Goal: Task Accomplishment & Management: Use online tool/utility

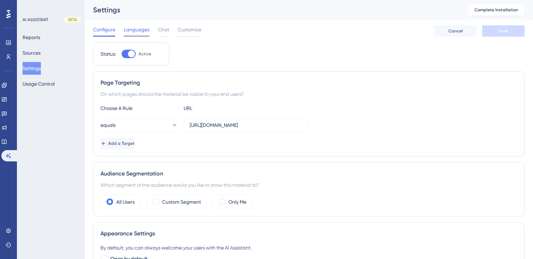
click at [136, 30] on span "Languages" at bounding box center [137, 29] width 26 height 8
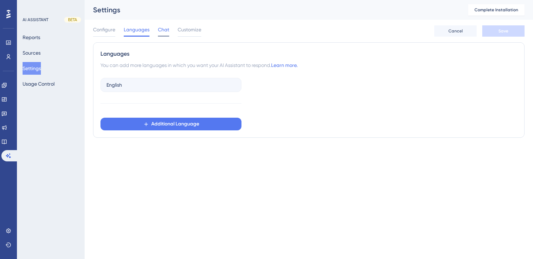
click at [160, 31] on span "Chat" at bounding box center [163, 29] width 11 height 8
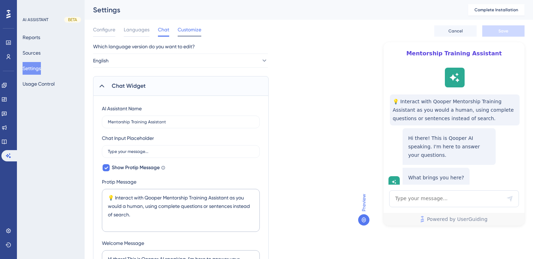
click at [200, 29] on span "Customize" at bounding box center [190, 29] width 24 height 8
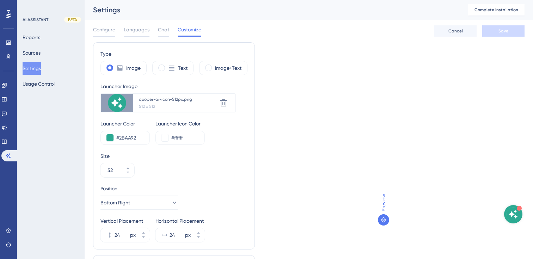
click at [519, 214] on img "Open AI Assistant Launcher" at bounding box center [514, 214] width 14 height 14
click at [36, 41] on button "Reports" at bounding box center [32, 37] width 18 height 13
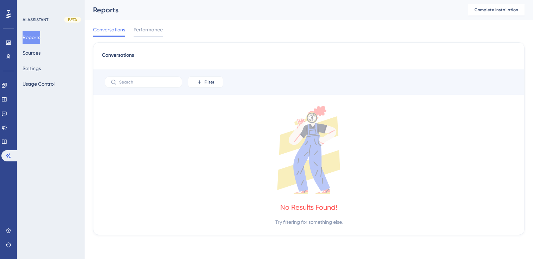
click at [35, 23] on div "AI ASSISTANT BETA Reports Sources Settings Usage Control" at bounding box center [51, 53] width 57 height 73
click at [35, 22] on div "AI ASSISTANT" at bounding box center [36, 20] width 26 height 6
click at [35, 81] on button "Usage Control" at bounding box center [39, 84] width 32 height 13
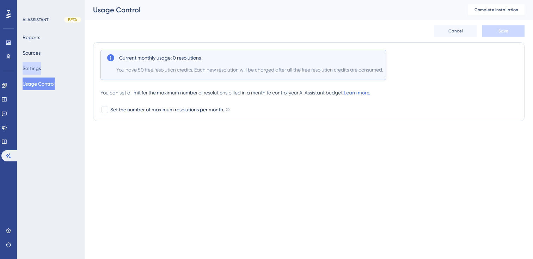
click at [37, 68] on button "Settings" at bounding box center [32, 68] width 18 height 13
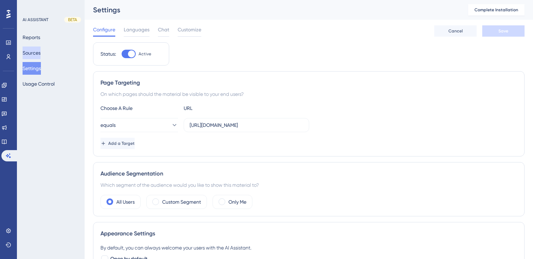
click at [37, 54] on button "Sources" at bounding box center [32, 53] width 18 height 13
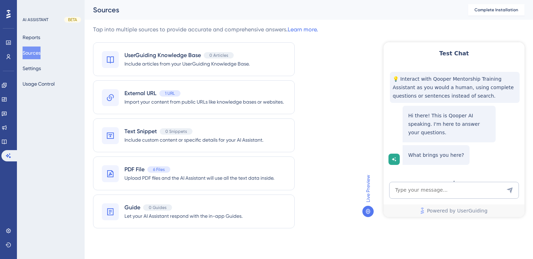
click at [437, 182] on div "Test Chat 💡 Interact with Qooper Mentorship Training Assistant as you would a h…" at bounding box center [454, 129] width 141 height 175
click at [430, 188] on textarea "AI Assistant Text Input" at bounding box center [454, 190] width 130 height 17
click at [414, 188] on textarea "AI Assistant Text Input" at bounding box center [454, 190] width 130 height 17
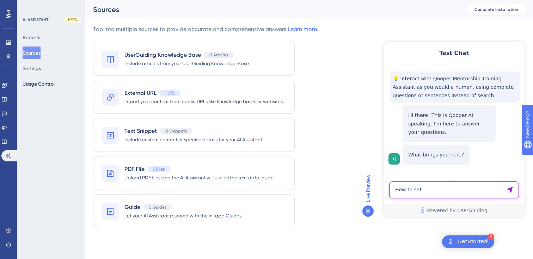
scroll to position [0, 0]
type textarea "How to set goal with my mentor?"
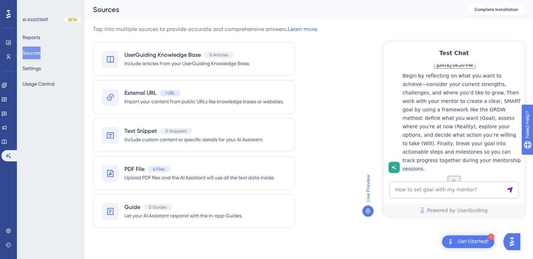
scroll to position [164, 0]
click at [463, 112] on p "Begin by reflecting on what you want to achieve—consider your current strengths…" at bounding box center [462, 123] width 119 height 102
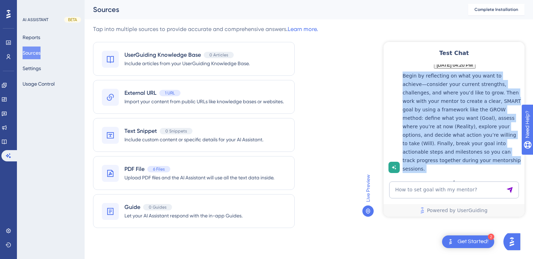
click at [463, 112] on p "Begin by reflecting on what you want to achieve—consider your current strengths…" at bounding box center [462, 123] width 119 height 102
click at [466, 146] on p "Begin by reflecting on what you want to achieve—consider your current strengths…" at bounding box center [462, 123] width 119 height 102
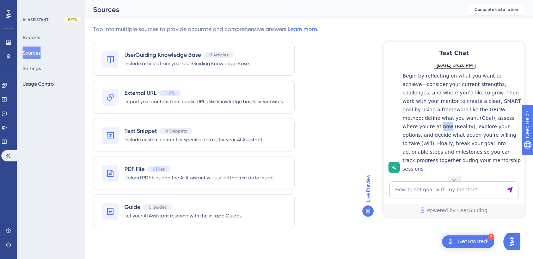
click at [466, 146] on p "Begin by reflecting on what you want to achieve—consider your current strengths…" at bounding box center [462, 123] width 119 height 102
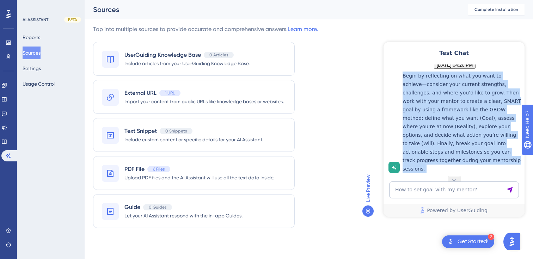
click at [466, 146] on p "Begin by reflecting on what you want to achieve—consider your current strengths…" at bounding box center [462, 123] width 119 height 102
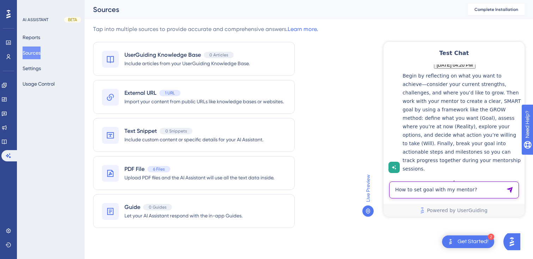
click at [411, 187] on textarea "How to set goal with my mentor?" at bounding box center [454, 190] width 130 height 17
type textarea "How to reject a mentor request politely?"
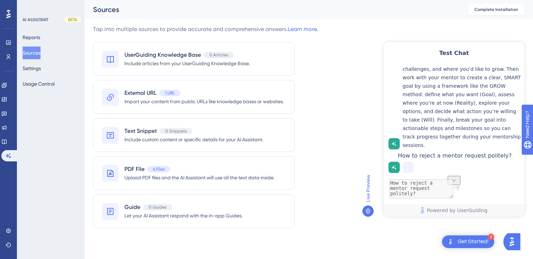
scroll to position [219, 0]
click at [123, 170] on div "PDF File 6 Files Upload PDF files and the AI Assistant will use all the text da…" at bounding box center [194, 173] width 202 height 34
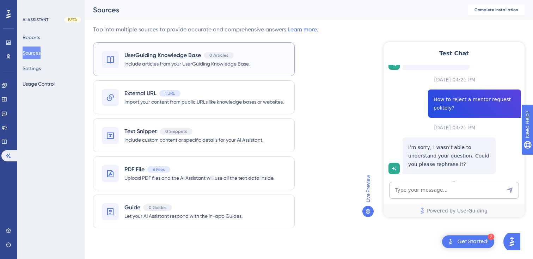
scroll to position [96, 0]
click at [137, 172] on span "PDF File" at bounding box center [135, 169] width 20 height 8
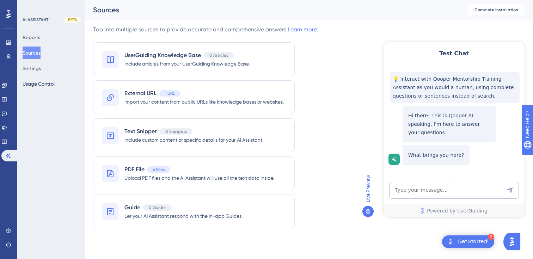
click at [491, 115] on div "Hi there! This is Qooper AI speaking. I'm here to answer your questions." at bounding box center [449, 124] width 93 height 37
click at [409, 189] on textarea "AI Assistant Text Input" at bounding box center [454, 190] width 130 height 17
click at [406, 190] on textarea "AI Assistant Text Input" at bounding box center [454, 190] width 130 height 17
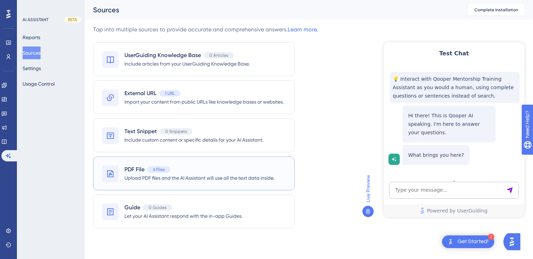
click at [140, 162] on div "PDF File 6 Files Upload PDF files and the AI Assistant will use all the text da…" at bounding box center [194, 174] width 202 height 34
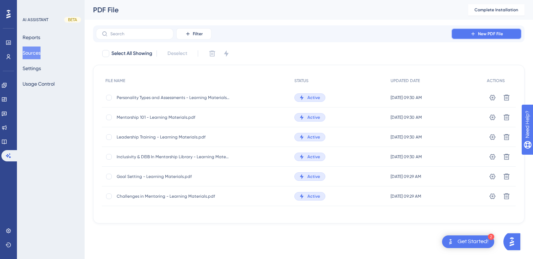
click at [487, 31] on span "New PDF File" at bounding box center [490, 34] width 25 height 6
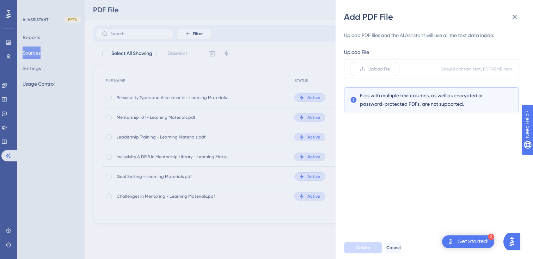
click at [382, 69] on span "Upload File" at bounding box center [380, 69] width 22 height 6
click at [390, 69] on input "Upload File" at bounding box center [390, 69] width 0 height 0
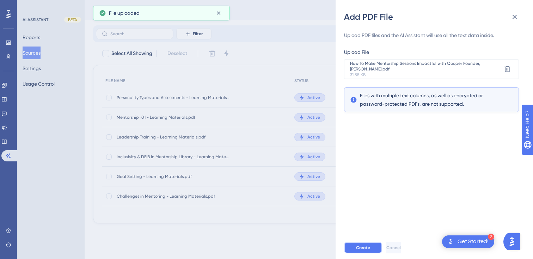
click at [357, 244] on button "Create" at bounding box center [363, 247] width 38 height 11
